Goal: Task Accomplishment & Management: Manage account settings

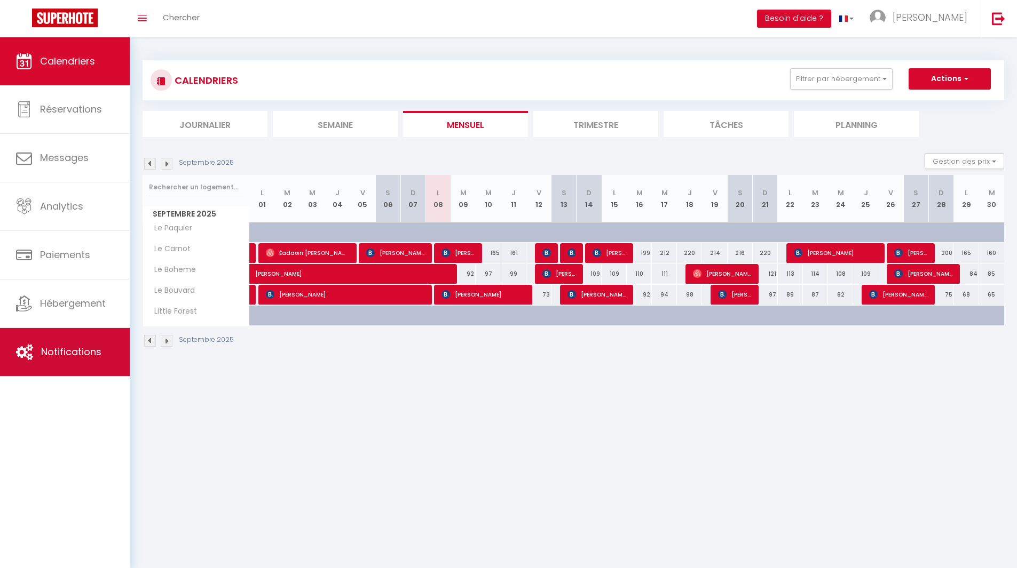
click at [55, 358] on span "Notifications" at bounding box center [71, 351] width 60 height 13
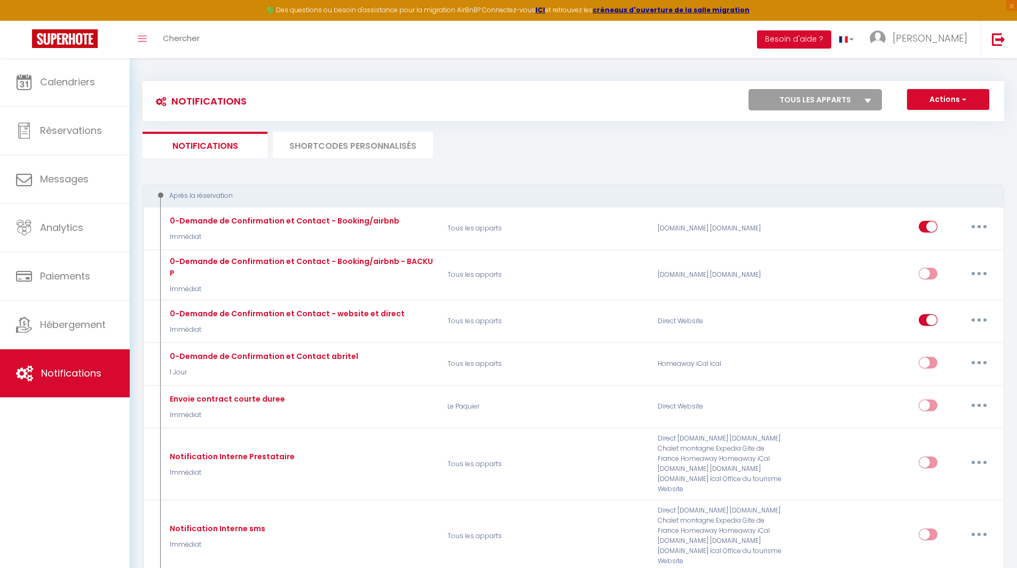
click at [341, 145] on li "SHORTCODES PERSONNALISÉS" at bounding box center [353, 145] width 160 height 26
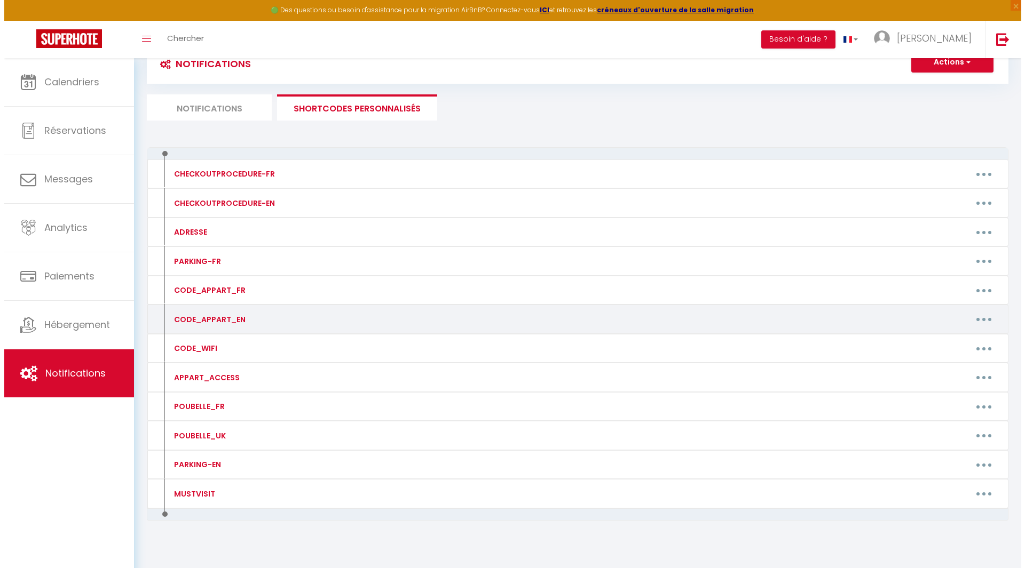
scroll to position [58, 0]
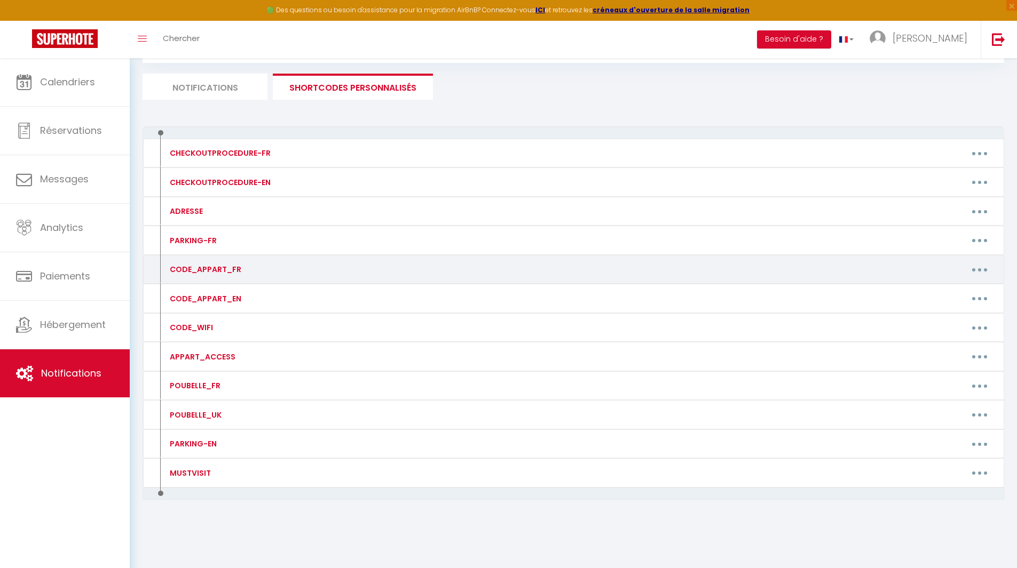
click at [977, 268] on button "button" at bounding box center [979, 269] width 30 height 17
click at [931, 291] on link "Editer" at bounding box center [951, 294] width 79 height 18
type input "CODE_APPART_FR"
type textarea "CODE_APPART_FR"
type textarea "〉​Code porte rue: 1579 〉​Code boite à clef: [RENTALDOOR:CODE]​🔓"
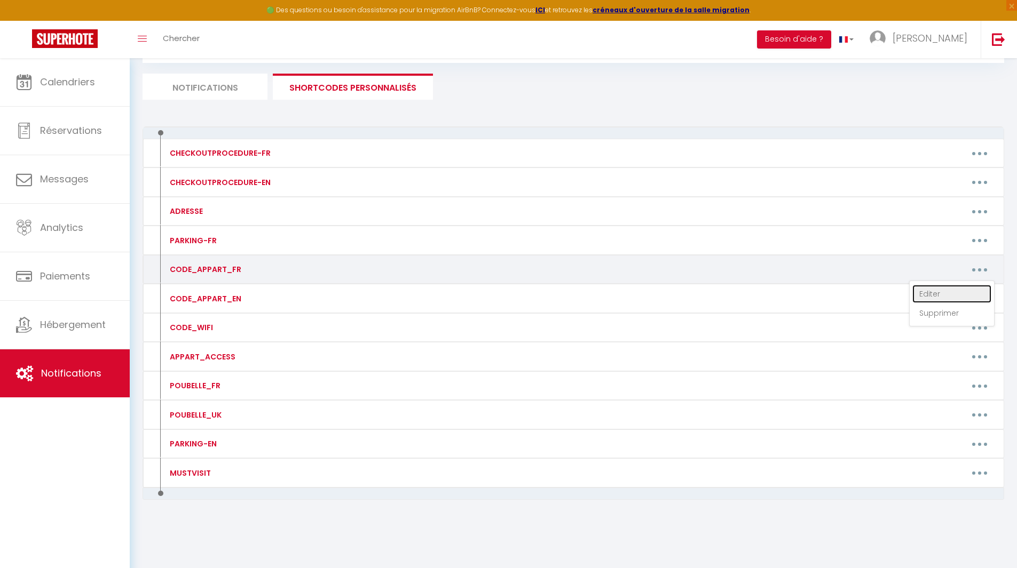
type textarea "〉​Code porte rue: 1339 〉​Code boite à clef: [RENTALDOOR:CODE]🔓"
type textarea "〉​Code boite à clef: [RENTALDOOR:CODE]🔓"
type textarea "〉​Code porte rue: 2509 〉​Code boite à clef: [RENTALDOOR:CODE]🔓"
type textarea "〉​Code boite à clef: 7654"
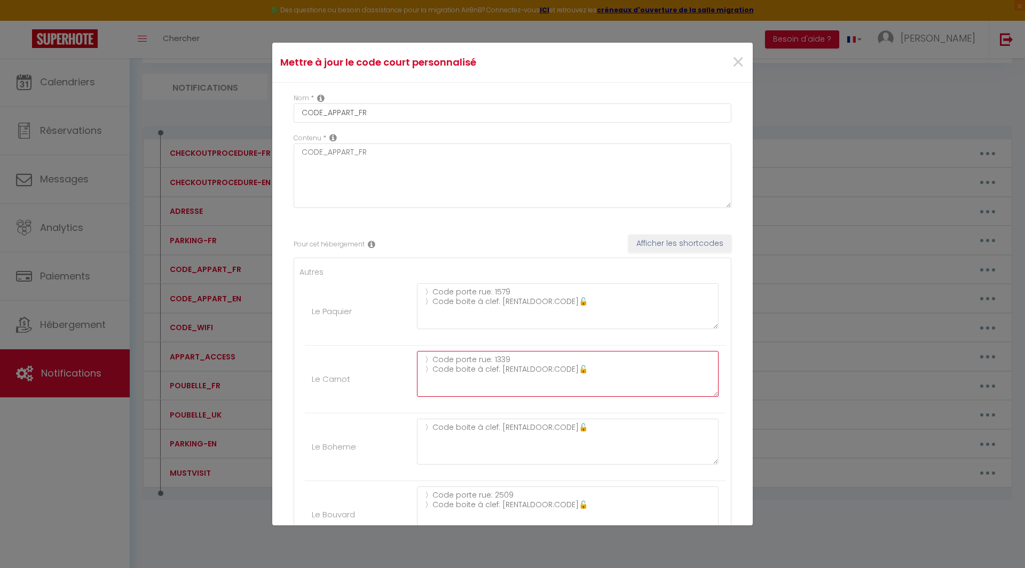
click at [500, 359] on textarea "〉​Code porte rue: 1339 〉​Code boite à clef: [RENTALDOOR:CODE]🔓" at bounding box center [568, 374] width 302 height 46
type textarea "〉​Code porte rue: 2579 〉​Code boite à clef: [RENTALDOOR:CODE]🔓"
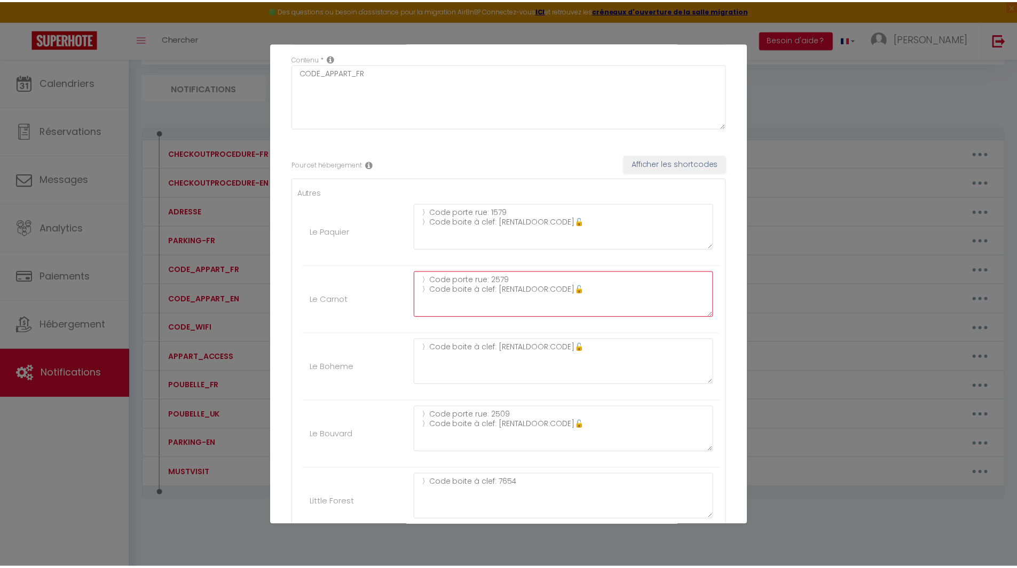
scroll to position [180, 0]
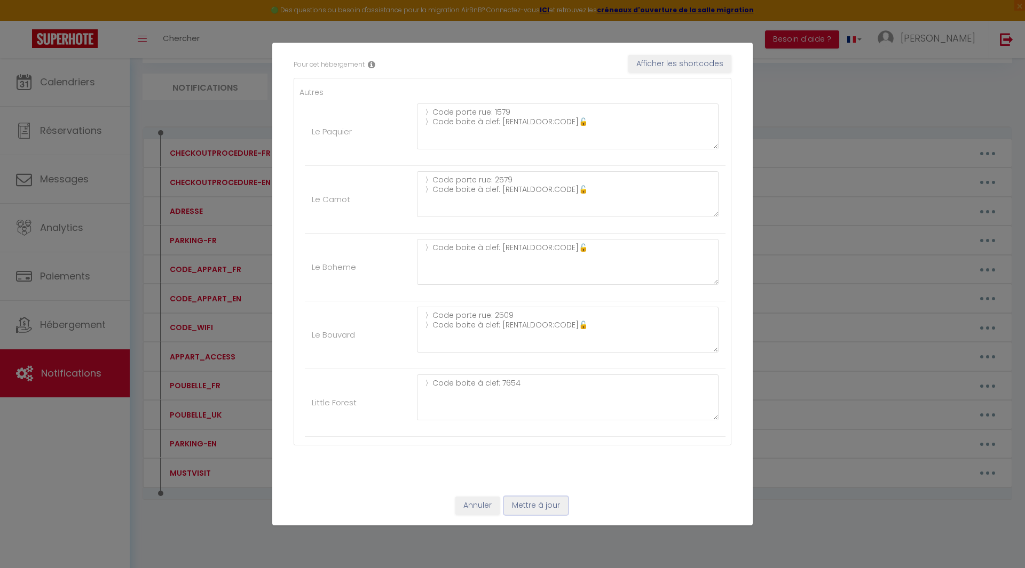
click at [533, 501] on button "Mettre à jour" at bounding box center [536, 506] width 64 height 18
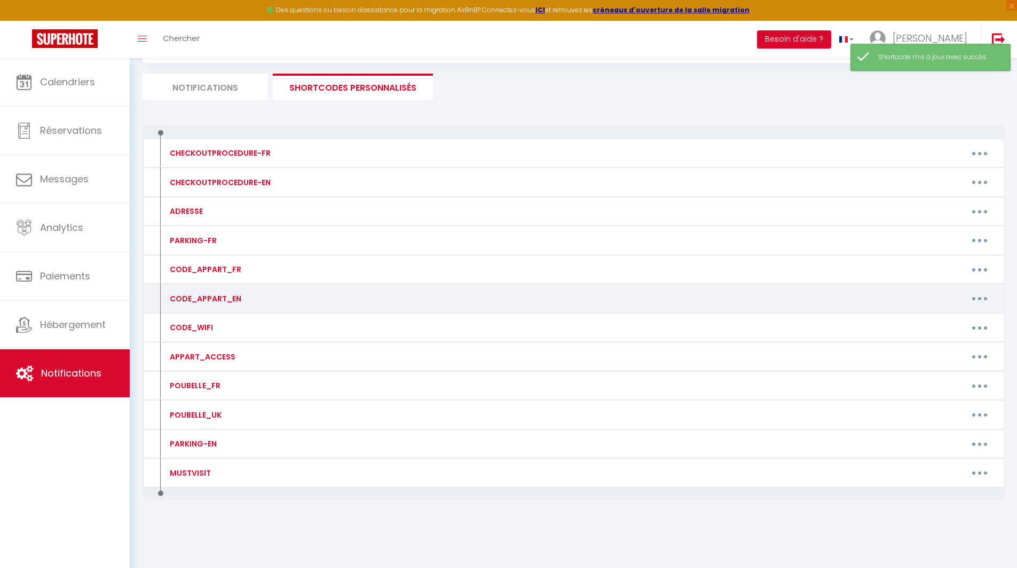
click at [979, 298] on icon "button" at bounding box center [979, 298] width 3 height 3
click at [936, 322] on link "Editer" at bounding box center [951, 323] width 79 height 18
type input "CODE_APPART_EN"
type textarea "CODE_APPART_EN"
type textarea "〉​Street door code is 1579 〉​Keylocker code is ​[RENTALDOOR:CODE]🔓"
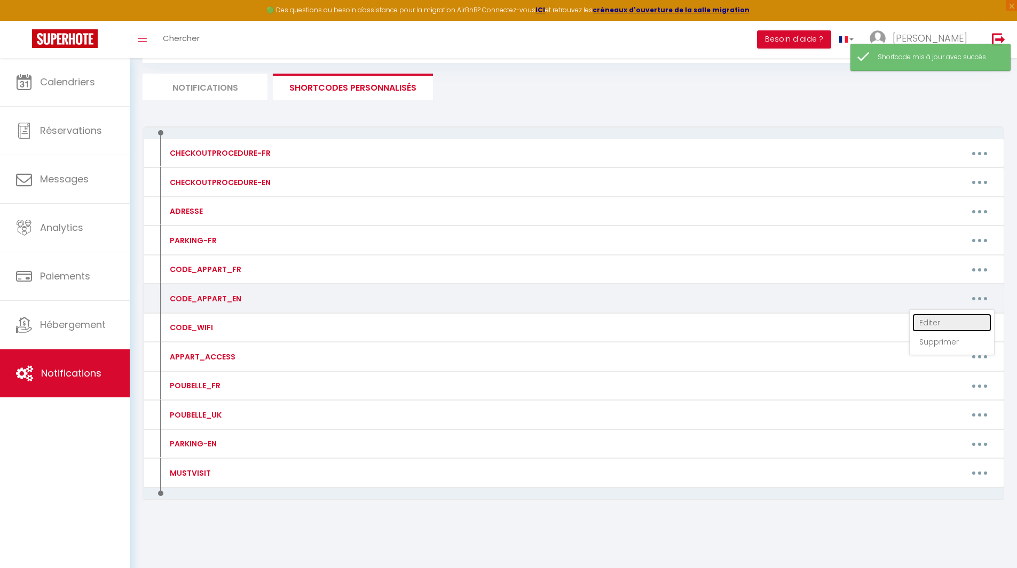
type textarea "〉Street door code is 1339 〉​Keylocker code is ​[RENTALDOOR:CODE]🔓"
type textarea "〉​Keylocker code is ​[RENTALDOOR:CODE]🔓"
type textarea "〉​Street door code is 2509 〉​Keylocker code is [RENTALDOOR:CODE]🔓"
type textarea "〉​Keylocker code is 7654"
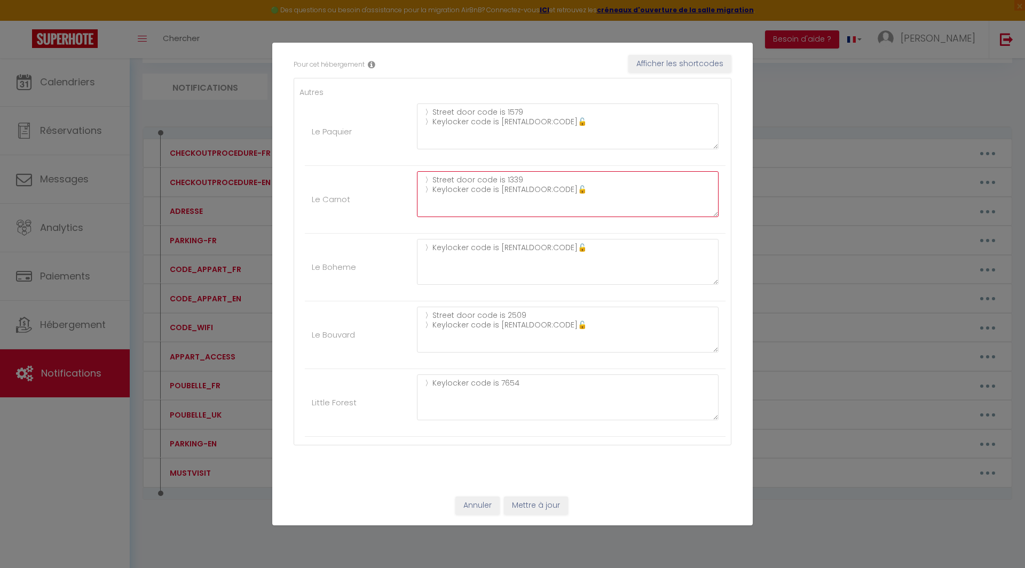
click at [509, 177] on textarea "〉Street door code is 1339 〉​Keylocker code is ​[RENTALDOOR:CODE]🔓" at bounding box center [568, 194] width 302 height 46
type textarea "〉Street door code is 2579 〉​Keylocker code is ​[RENTALDOOR:CODE]🔓"
click at [539, 503] on button "Mettre à jour" at bounding box center [536, 506] width 64 height 18
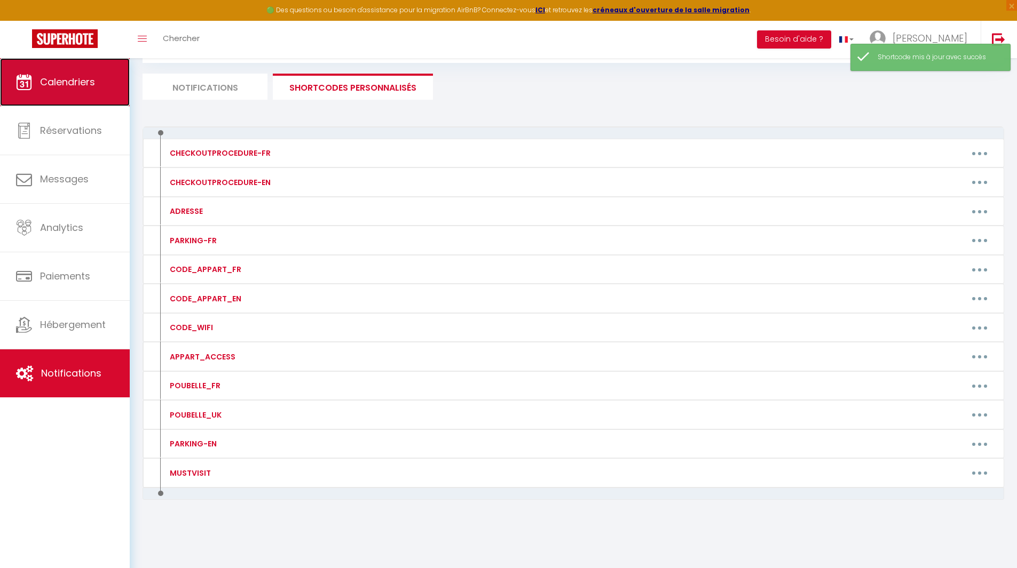
click at [78, 80] on span "Calendriers" at bounding box center [67, 81] width 55 height 13
